Goal: Find contact information: Find contact information

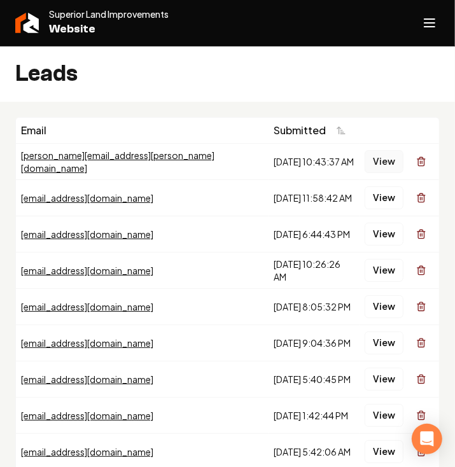
click at [374, 160] on button "View" at bounding box center [384, 161] width 39 height 23
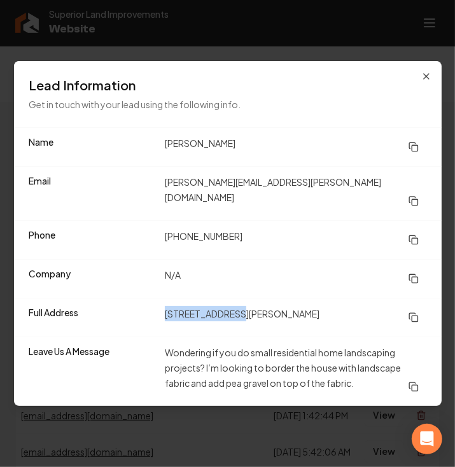
drag, startPoint x: 245, startPoint y: 305, endPoint x: 165, endPoint y: 306, distance: 79.6
click at [165, 306] on dd "[STREET_ADDRESS][PERSON_NAME]" at bounding box center [296, 317] width 262 height 23
copy dd "[STREET_ADDRESS][PERSON_NAME]"
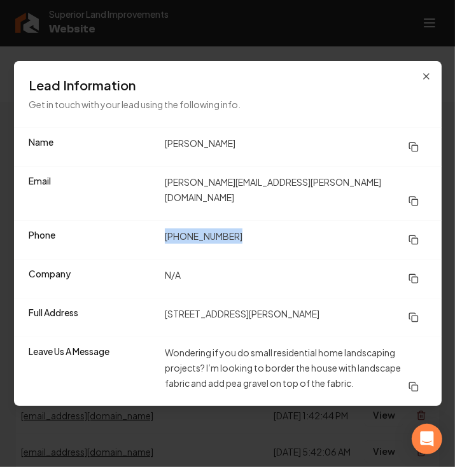
drag, startPoint x: 244, startPoint y: 231, endPoint x: 165, endPoint y: 242, distance: 79.7
click at [165, 242] on dd "[PHONE_NUMBER]" at bounding box center [296, 240] width 262 height 23
copy dd "[PHONE_NUMBER]"
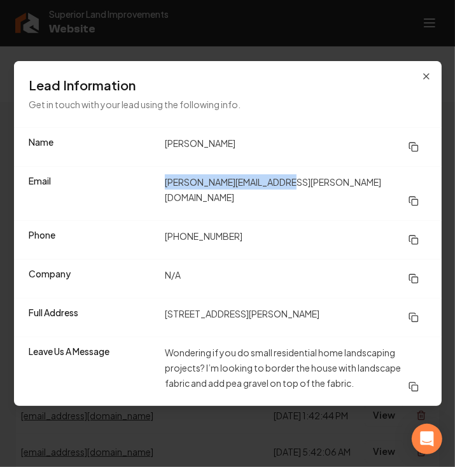
drag, startPoint x: 299, startPoint y: 190, endPoint x: 166, endPoint y: 201, distance: 133.5
click at [166, 201] on dd "[PERSON_NAME][EMAIL_ADDRESS][PERSON_NAME][DOMAIN_NAME]" at bounding box center [296, 193] width 262 height 38
copy dd "[PERSON_NAME][EMAIL_ADDRESS][PERSON_NAME][DOMAIN_NAME]"
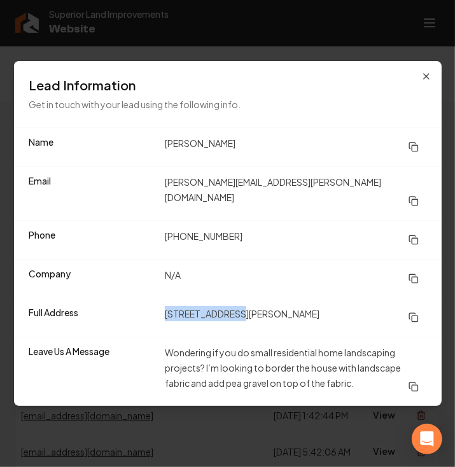
drag, startPoint x: 245, startPoint y: 308, endPoint x: 160, endPoint y: 316, distance: 85.0
click at [160, 316] on div "Full Address [STREET_ADDRESS][PERSON_NAME]" at bounding box center [228, 317] width 428 height 39
copy dd "[STREET_ADDRESS][PERSON_NAME]"
drag, startPoint x: 164, startPoint y: 343, endPoint x: 175, endPoint y: 343, distance: 10.8
click at [175, 345] on dd "Wondering if you do small residential home landscaping projects? I’m looking to…" at bounding box center [296, 371] width 262 height 53
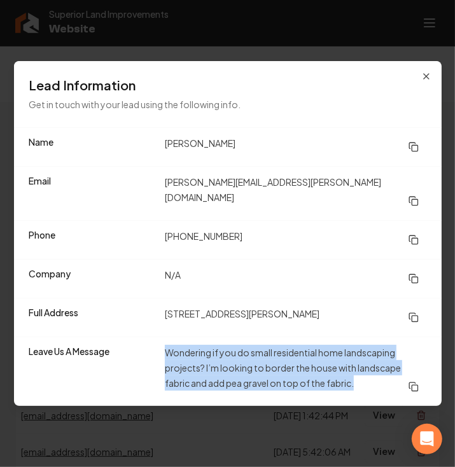
drag, startPoint x: 359, startPoint y: 374, endPoint x: 163, endPoint y: 346, distance: 197.5
click at [163, 346] on div "Leave Us A Message Wondering if you do small residential home landscaping proje…" at bounding box center [228, 371] width 428 height 69
copy dd "Wondering if you do small residential home landscaping projects? I’m looking to…"
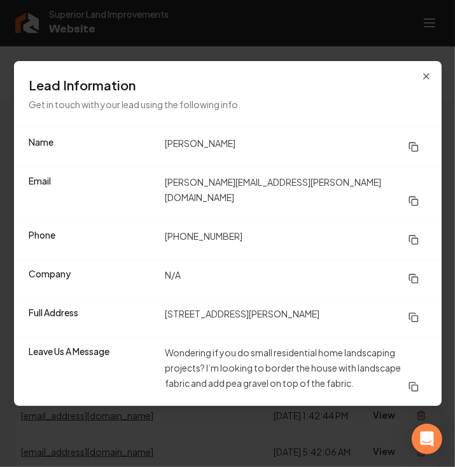
click at [273, 94] on h3 "Lead Information" at bounding box center [227, 85] width 397 height 18
